Goal: Information Seeking & Learning: Check status

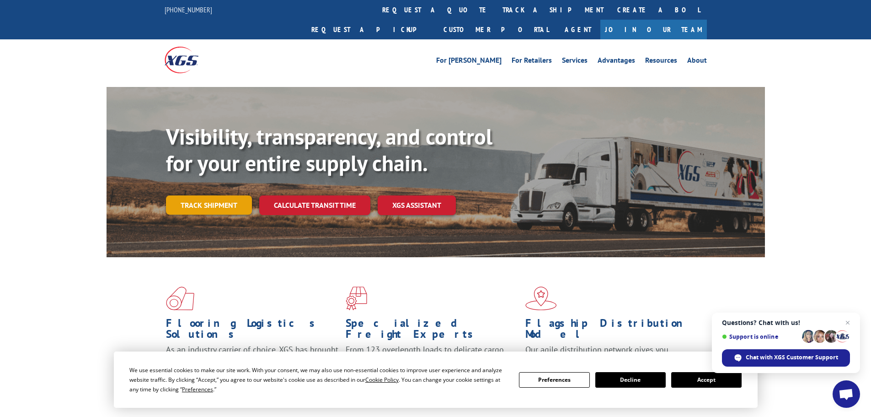
click at [225, 195] on link "Track shipment" at bounding box center [209, 204] width 86 height 19
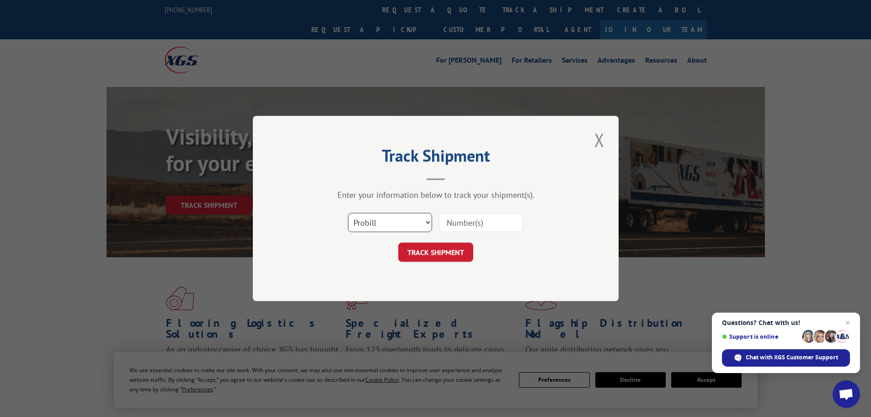
click at [412, 220] on select "Select category... Probill BOL PO" at bounding box center [390, 222] width 84 height 19
click at [479, 222] on input at bounding box center [481, 222] width 84 height 19
drag, startPoint x: 479, startPoint y: 222, endPoint x: 391, endPoint y: 230, distance: 87.7
click at [396, 219] on select "Select category... Probill BOL PO" at bounding box center [390, 222] width 84 height 19
select select "po"
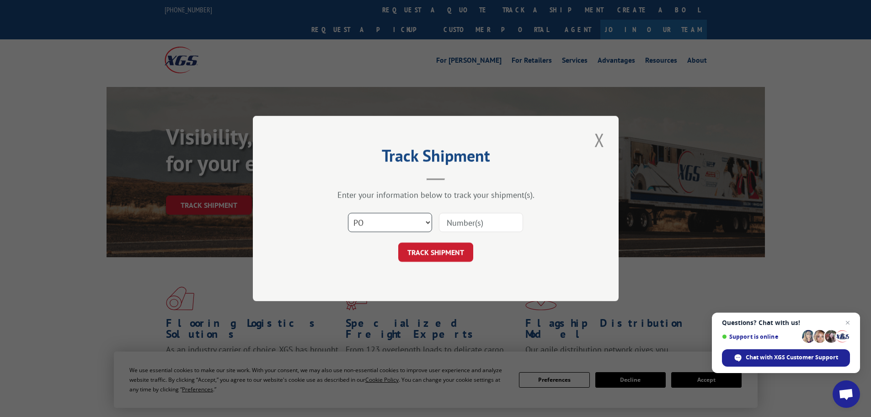
click at [348, 213] on select "Select category... Probill BOL PO" at bounding box center [390, 222] width 84 height 19
click at [466, 221] on input at bounding box center [481, 222] width 84 height 19
paste input "15534253"
type input "15534253"
click at [452, 252] on button "TRACK SHIPMENT" at bounding box center [435, 251] width 75 height 19
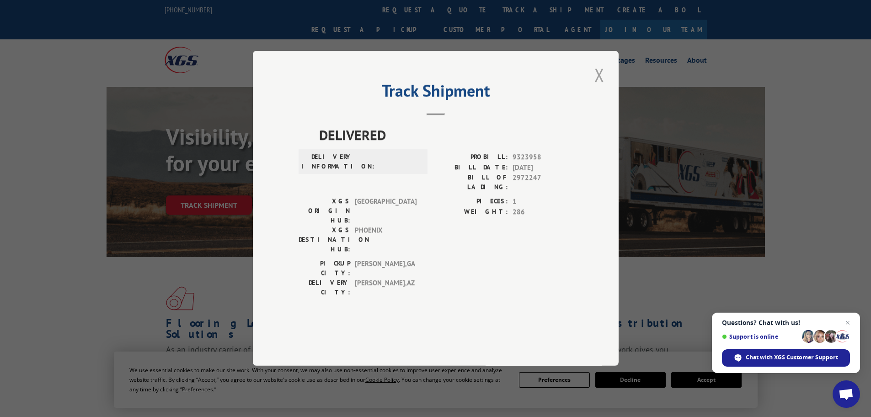
click at [592, 87] on button "Close modal" at bounding box center [600, 74] width 16 height 25
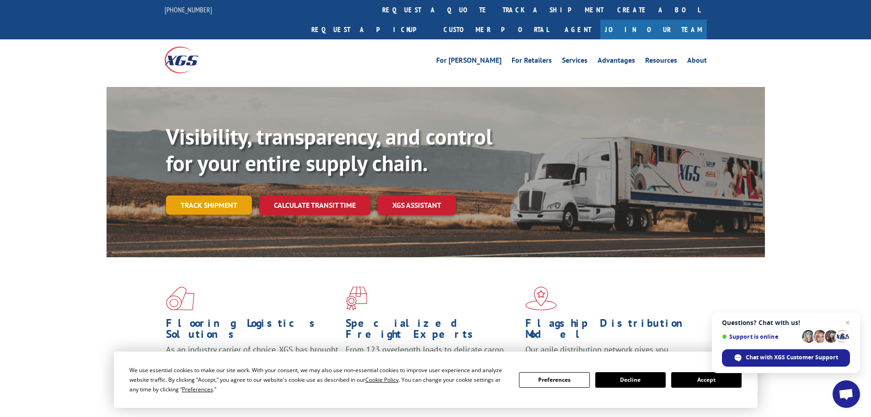
click at [189, 195] on link "Track shipment" at bounding box center [209, 204] width 86 height 19
